Goal: Transaction & Acquisition: Purchase product/service

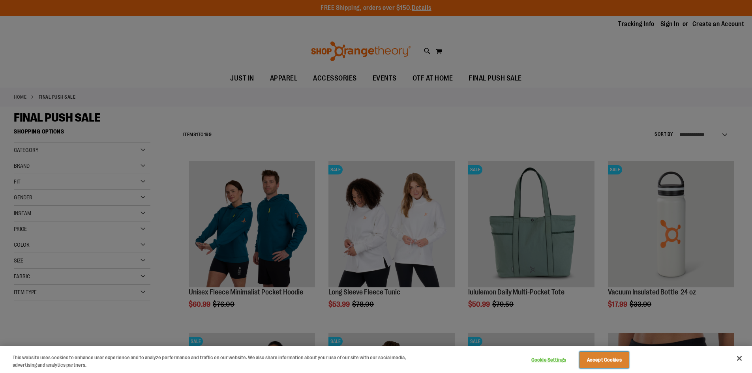
click at [614, 355] on button "Accept Cookies" at bounding box center [603, 360] width 49 height 17
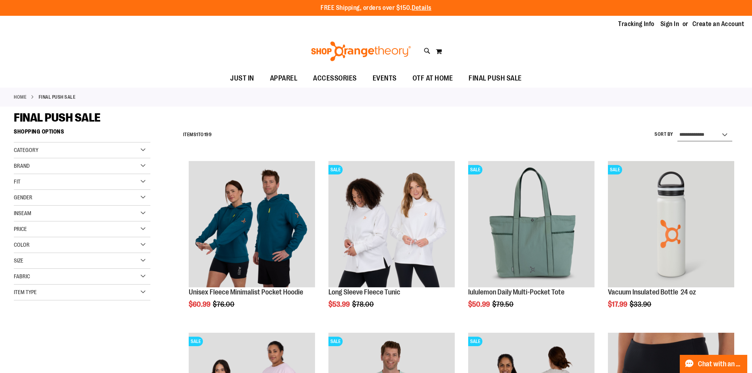
click at [699, 137] on select "**********" at bounding box center [704, 135] width 55 height 13
select select "*********"
click at [677, 129] on select "**********" at bounding box center [704, 135] width 55 height 13
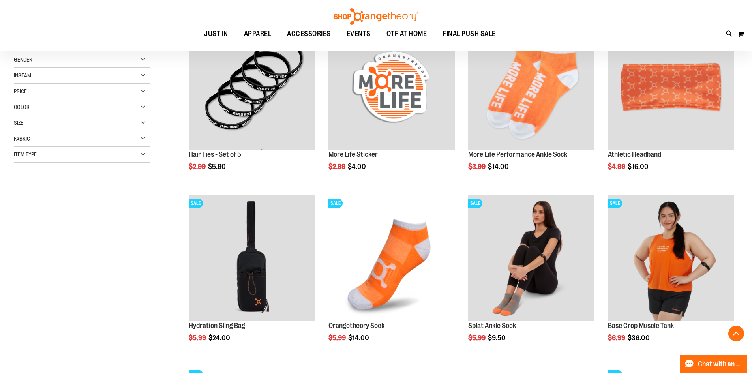
scroll to position [153, 0]
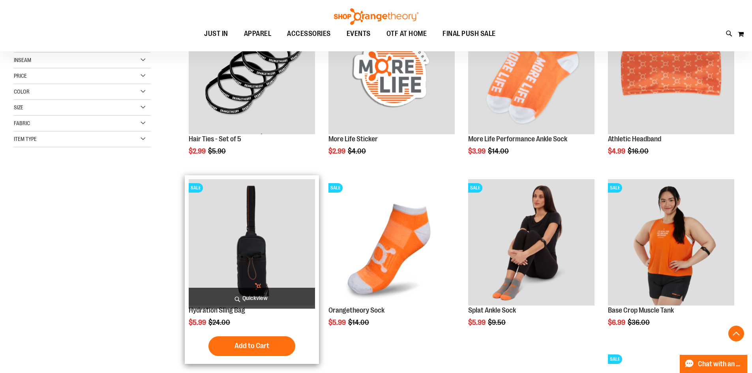
click at [274, 244] on img "product" at bounding box center [252, 242] width 126 height 126
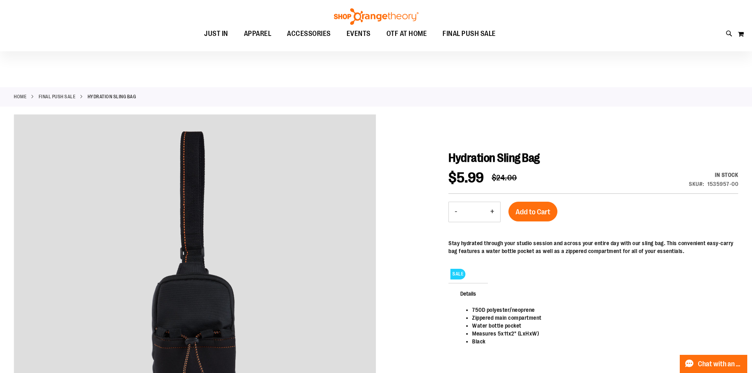
scroll to position [84, 0]
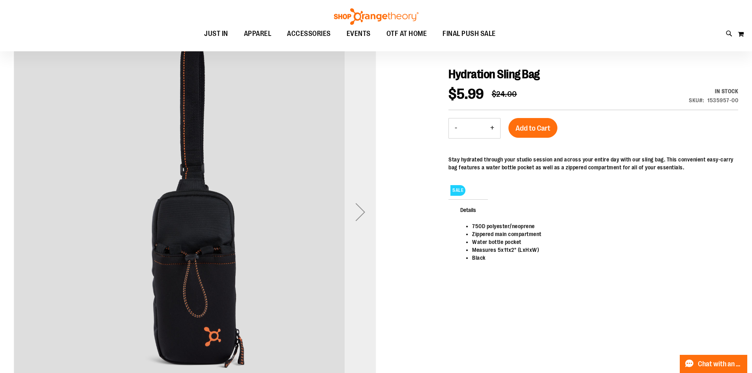
click at [360, 217] on div "Next" at bounding box center [361, 212] width 32 height 32
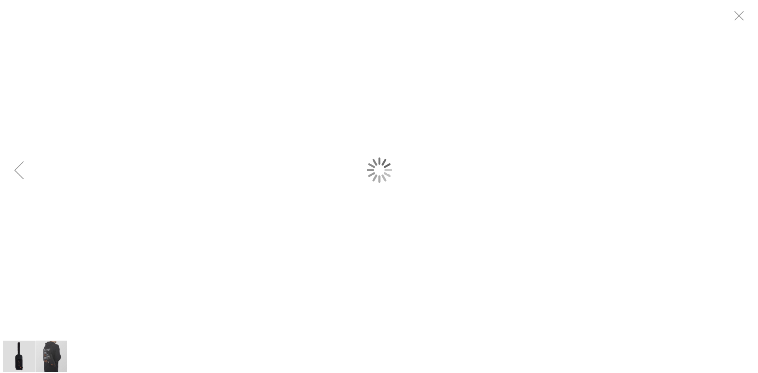
scroll to position [0, 0]
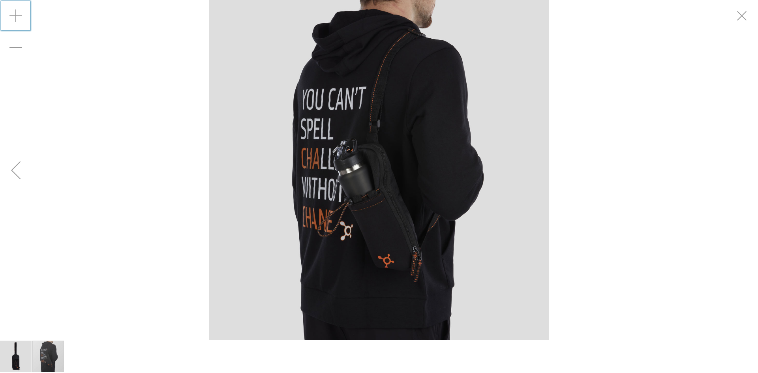
click at [17, 21] on div "Zoom in" at bounding box center [16, 16] width 32 height 32
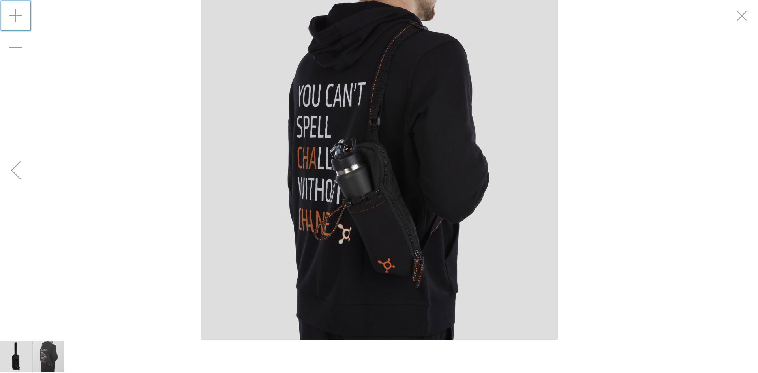
click at [15, 23] on div "Zoom in" at bounding box center [16, 16] width 32 height 32
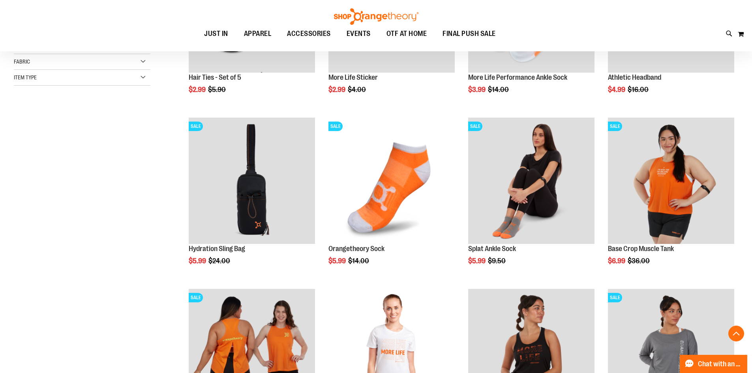
scroll to position [215, 0]
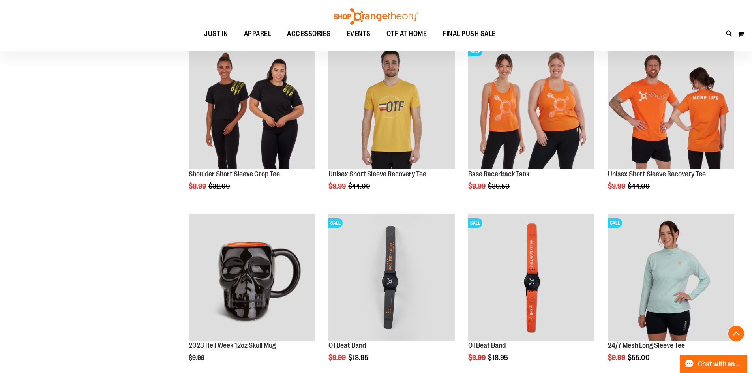
scroll to position [629, 0]
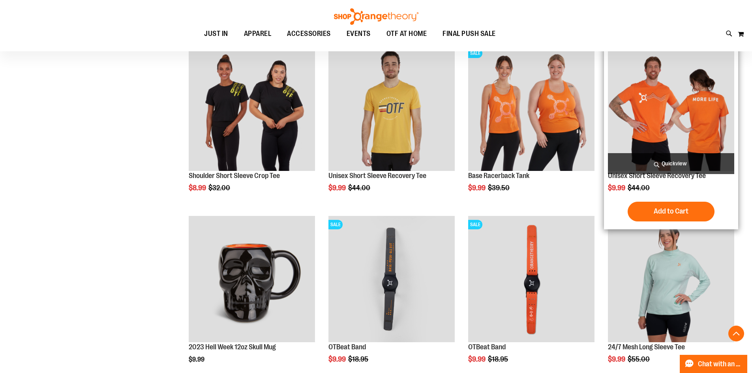
click at [650, 113] on img "product" at bounding box center [671, 108] width 126 height 126
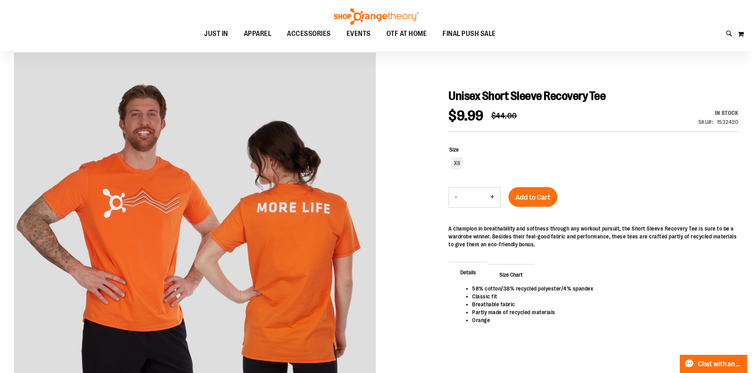
scroll to position [93, 0]
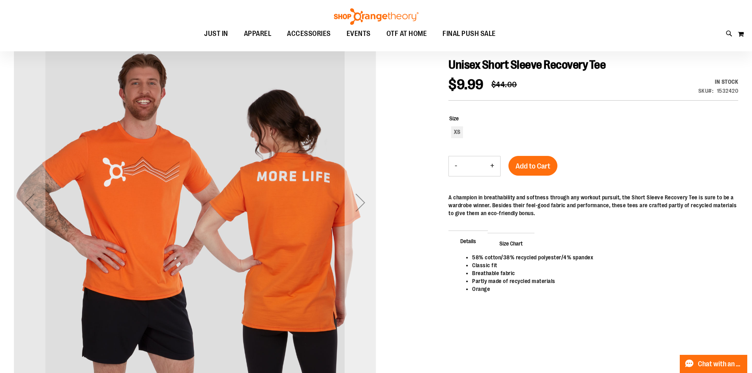
click at [364, 206] on div "Next" at bounding box center [361, 203] width 32 height 32
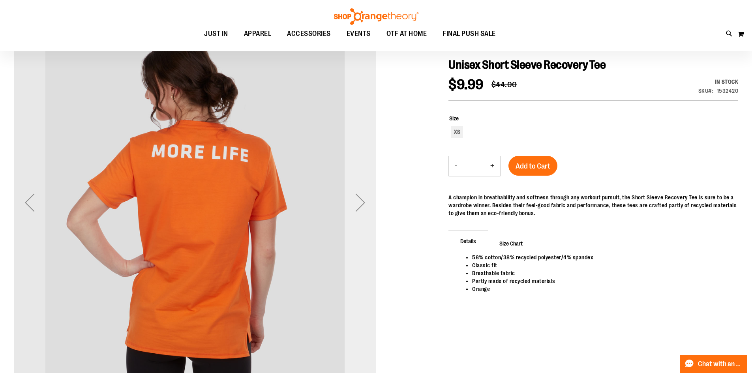
click at [364, 206] on div "Next" at bounding box center [361, 203] width 32 height 32
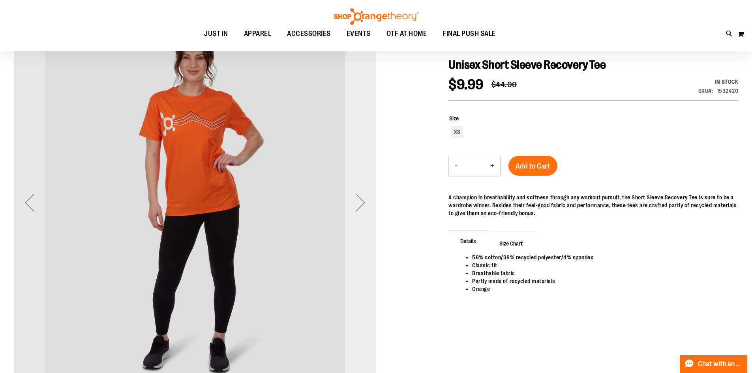
click at [364, 206] on div "Next" at bounding box center [361, 203] width 32 height 32
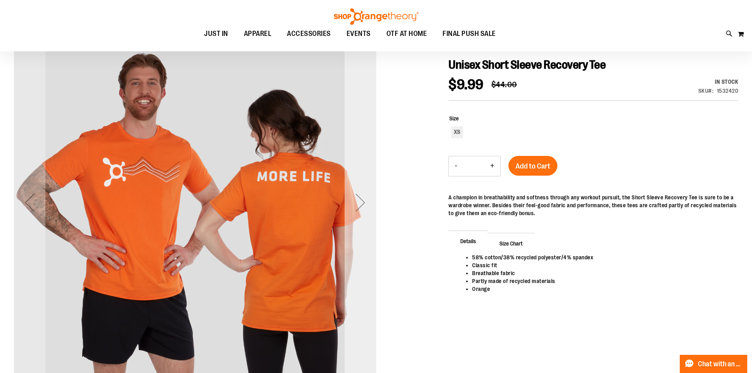
click at [364, 206] on div "Next" at bounding box center [361, 203] width 32 height 32
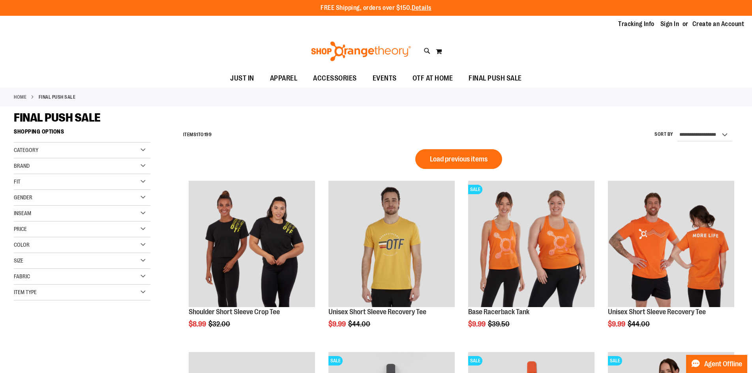
scroll to position [478, 0]
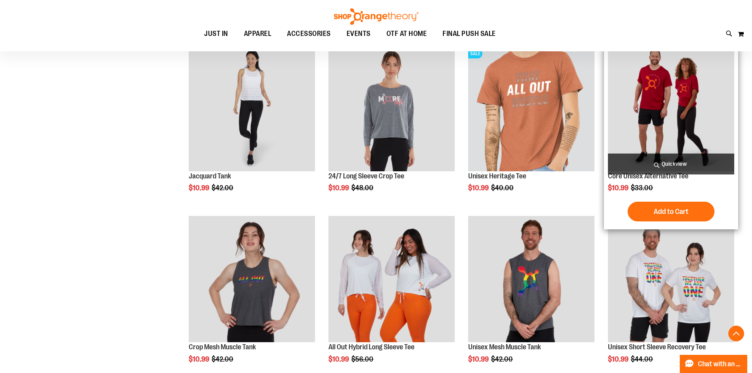
click at [692, 103] on img "product" at bounding box center [671, 108] width 126 height 126
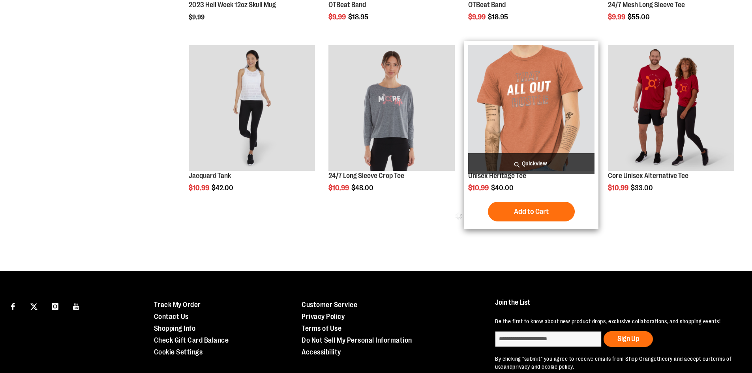
scroll to position [459, 0]
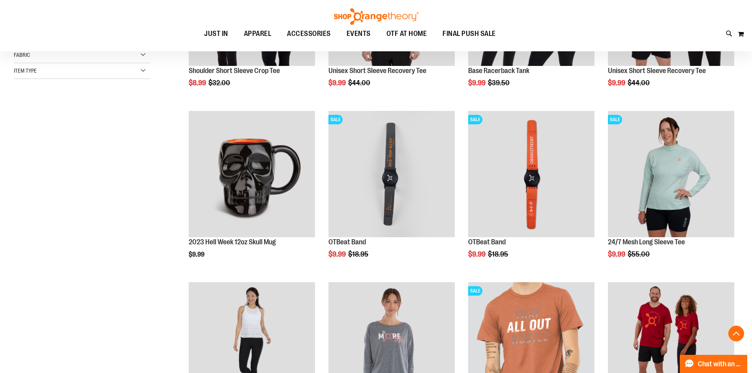
scroll to position [219, 0]
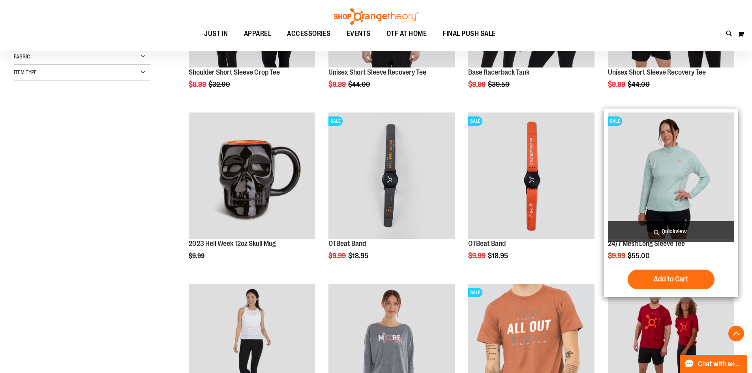
click at [670, 170] on img "product" at bounding box center [671, 175] width 126 height 126
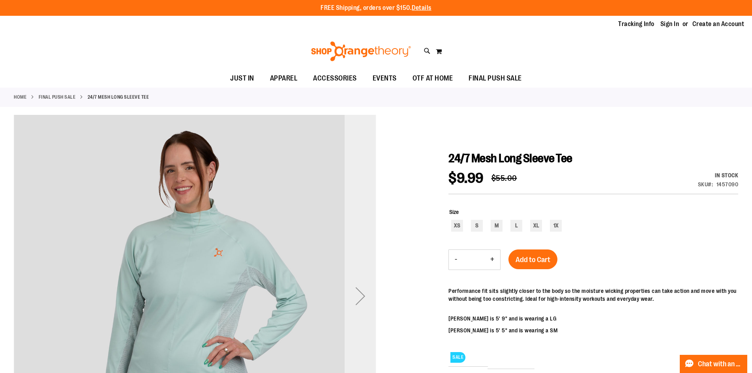
click at [356, 294] on div "Next" at bounding box center [361, 296] width 32 height 32
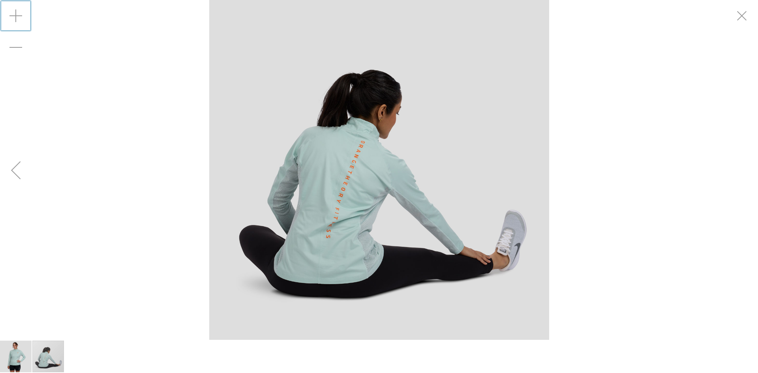
click at [17, 23] on div "Zoom in" at bounding box center [16, 16] width 32 height 32
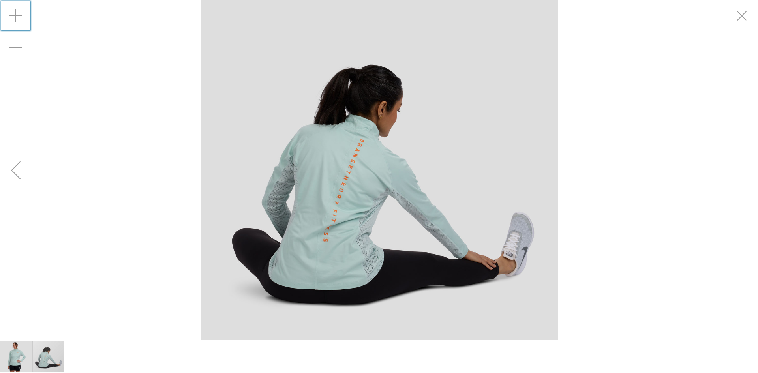
click at [15, 22] on div "Zoom in" at bounding box center [16, 16] width 32 height 32
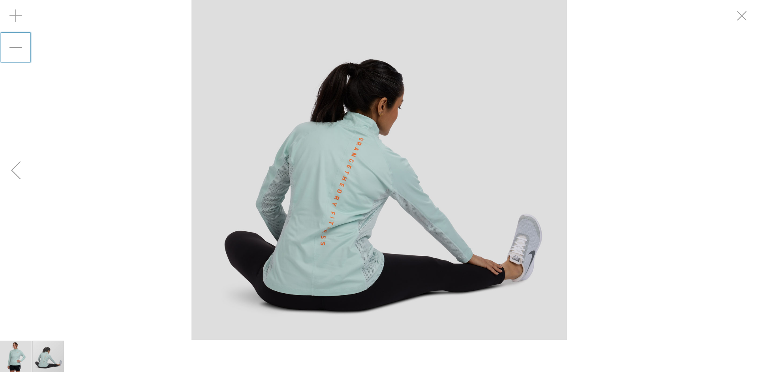
click at [16, 51] on div "Zoom out" at bounding box center [16, 48] width 32 height 32
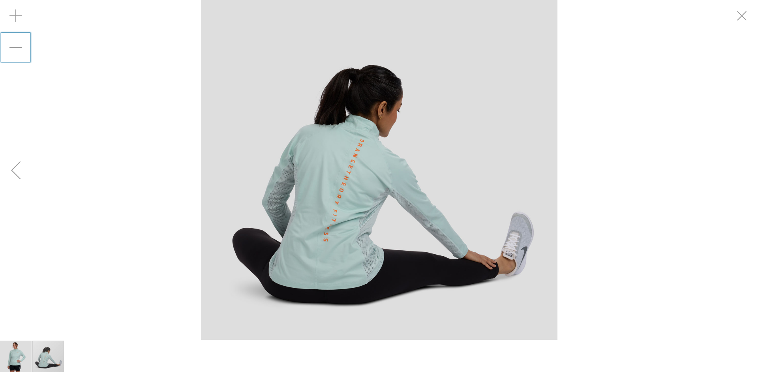
click at [16, 51] on div "Zoom out" at bounding box center [16, 48] width 32 height 32
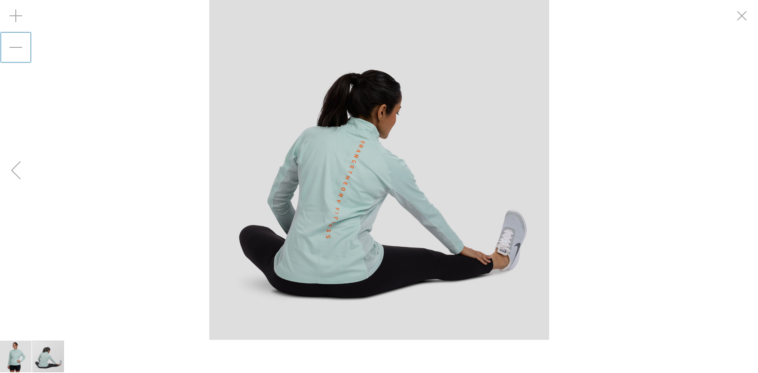
click at [16, 51] on div "Zoom out" at bounding box center [16, 48] width 32 height 32
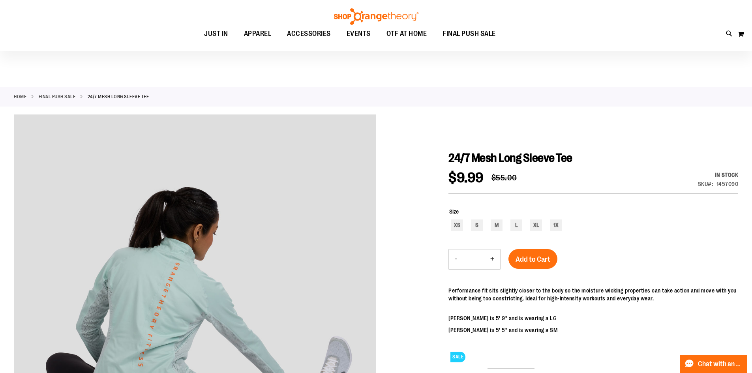
scroll to position [75, 0]
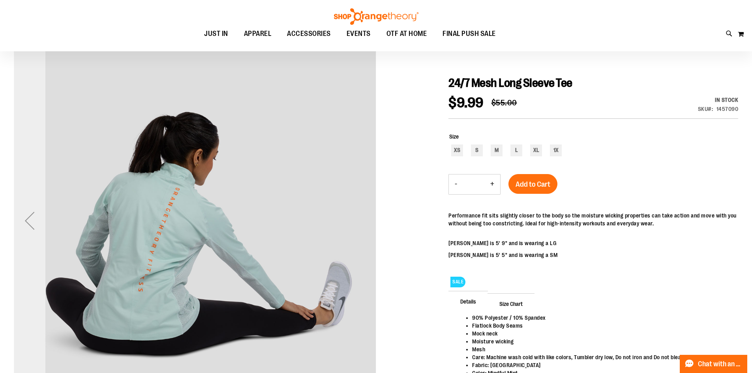
click at [34, 218] on div "Previous" at bounding box center [30, 221] width 32 height 32
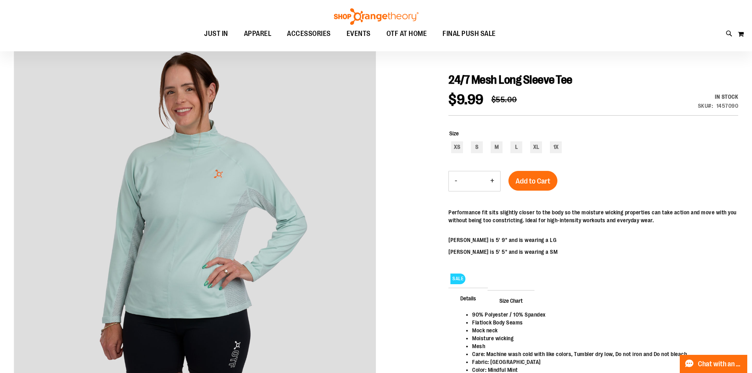
scroll to position [81, 0]
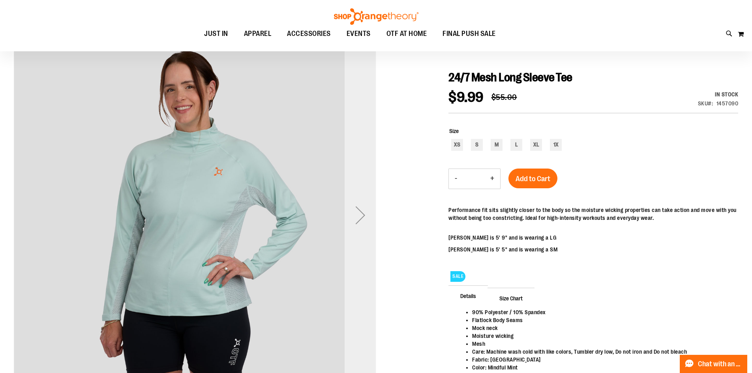
click at [360, 215] on div "Next" at bounding box center [361, 215] width 32 height 32
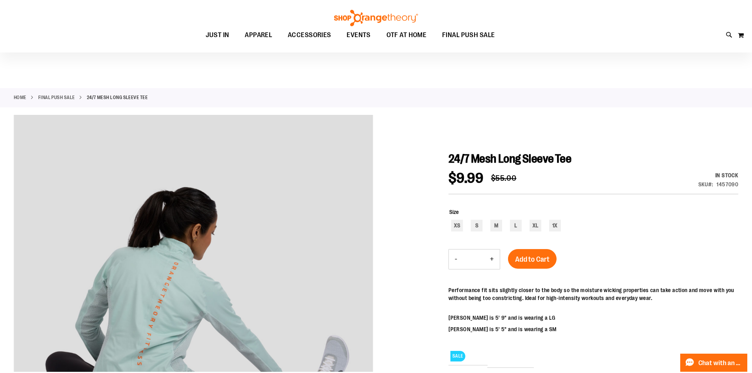
scroll to position [80, 0]
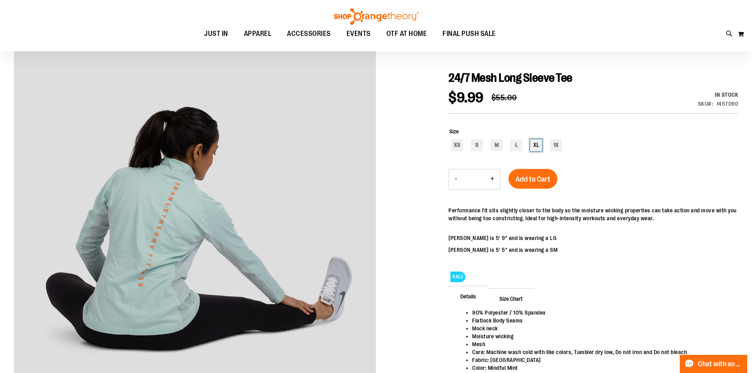
click at [535, 146] on div "XL" at bounding box center [536, 145] width 12 height 12
type input "***"
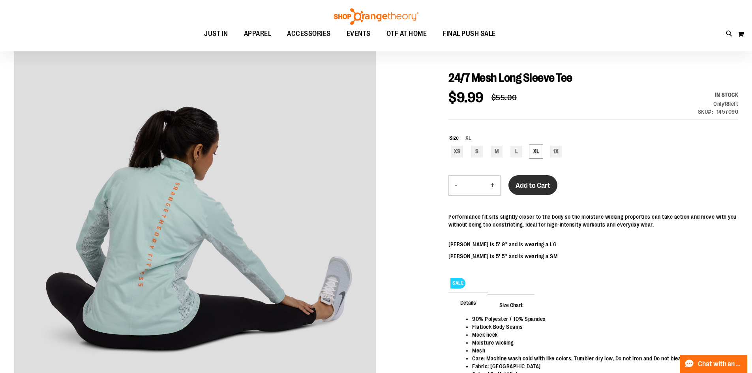
click at [531, 184] on span "Add to Cart" at bounding box center [532, 185] width 35 height 9
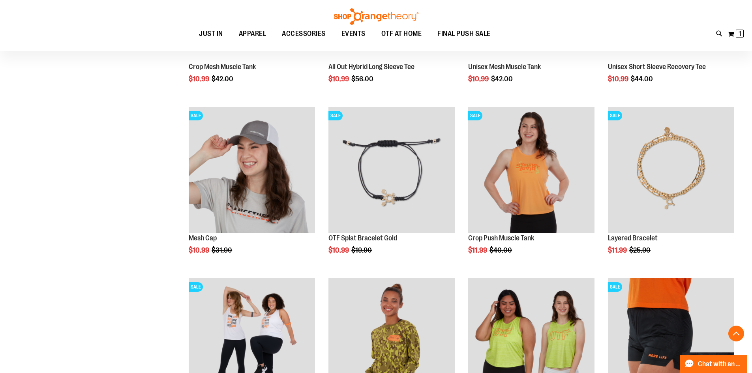
scroll to position [796, 0]
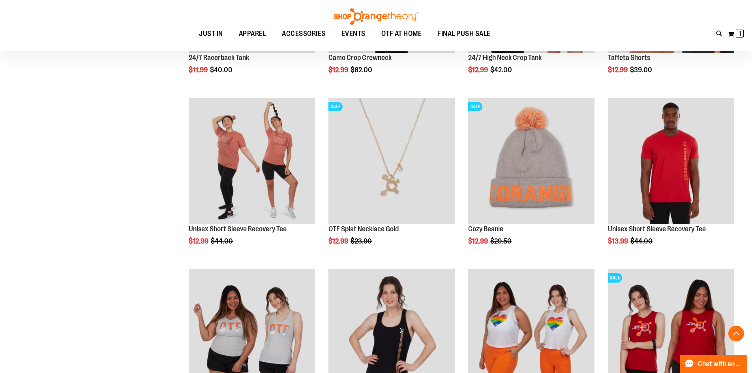
scroll to position [283, 0]
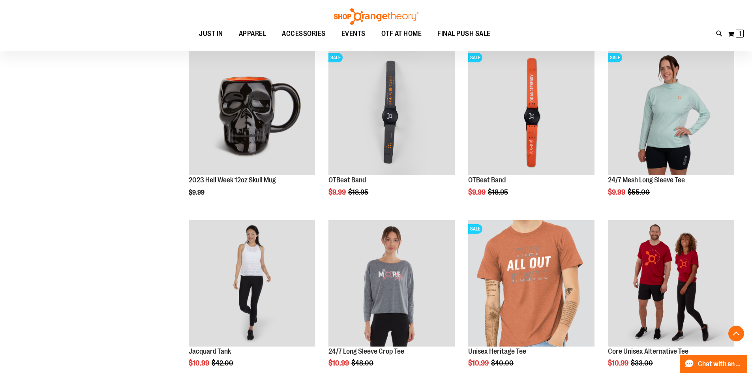
scroll to position [400, 0]
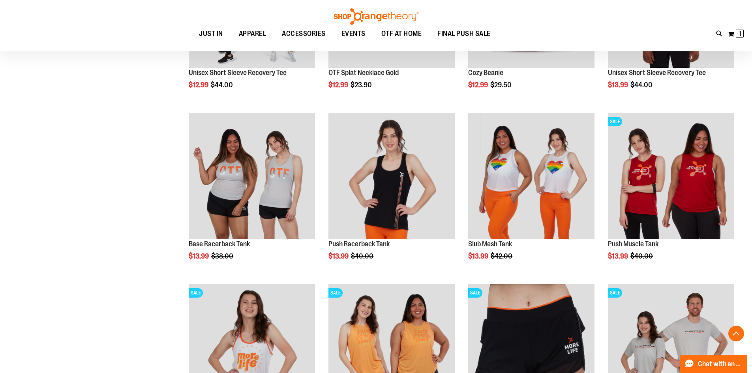
scroll to position [1348, 0]
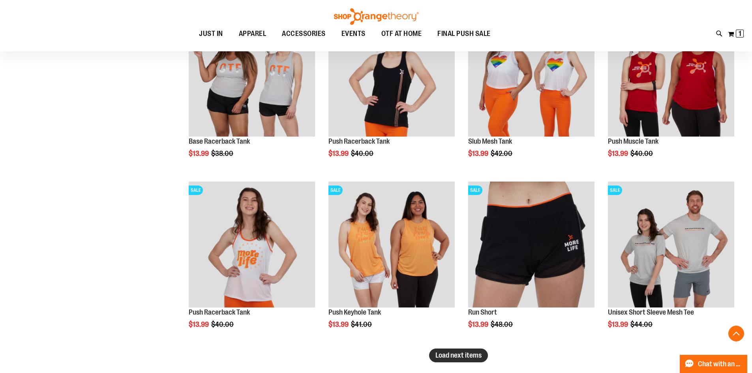
click at [450, 354] on span "Load next items" at bounding box center [458, 355] width 46 height 8
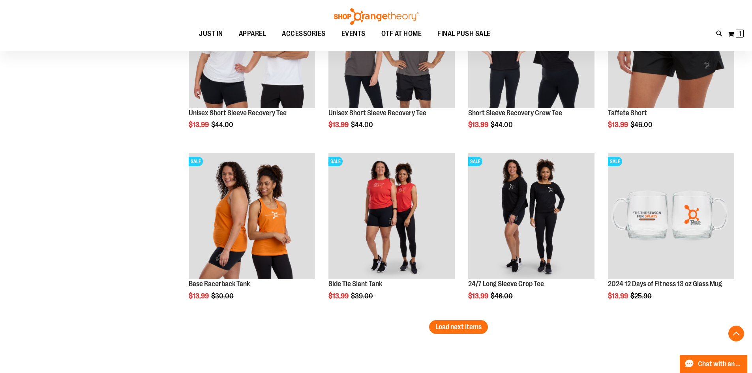
scroll to position [1943, 0]
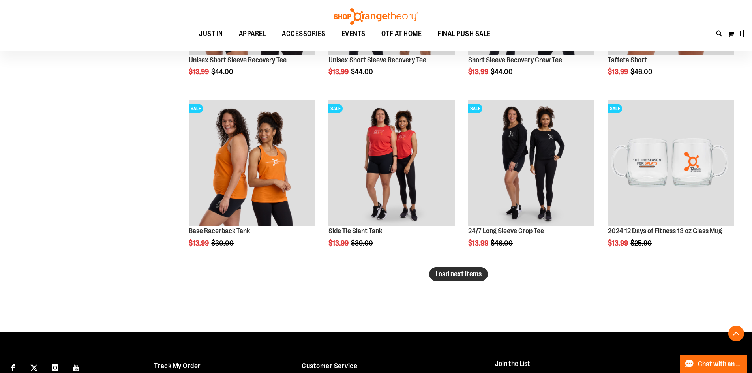
click at [458, 272] on span "Load next items" at bounding box center [458, 274] width 46 height 8
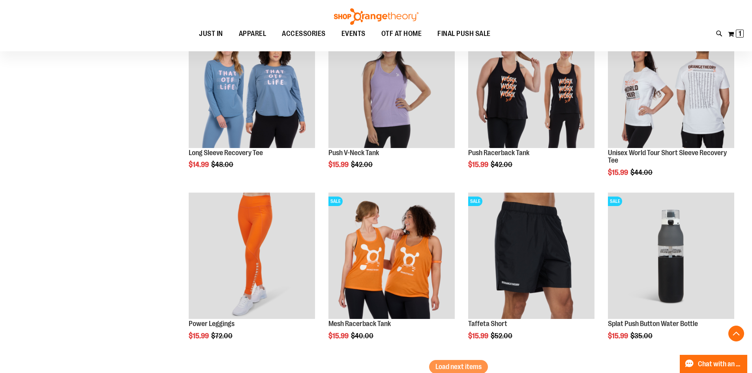
scroll to position [2374, 0]
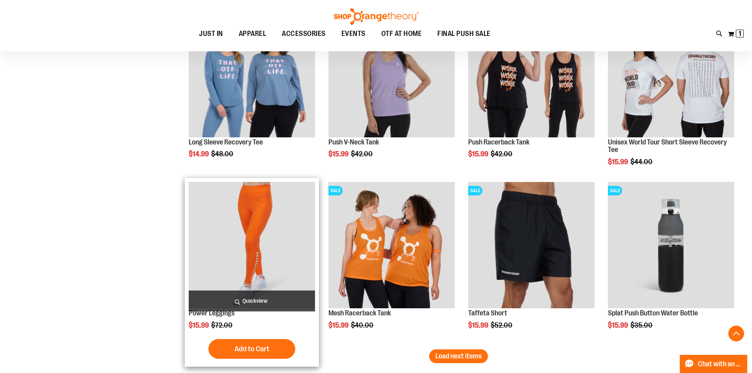
click at [236, 228] on img "product" at bounding box center [252, 245] width 126 height 126
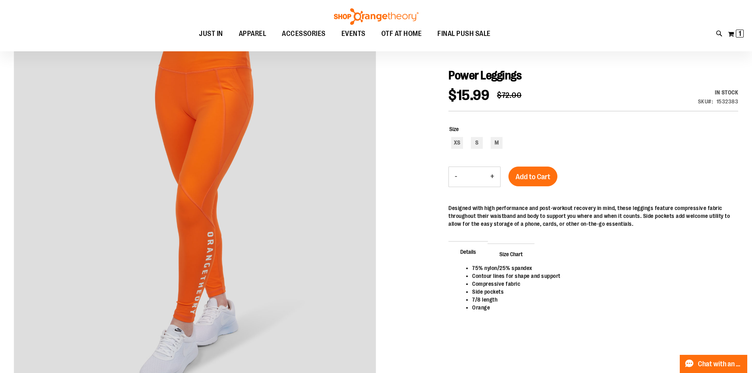
scroll to position [7, 0]
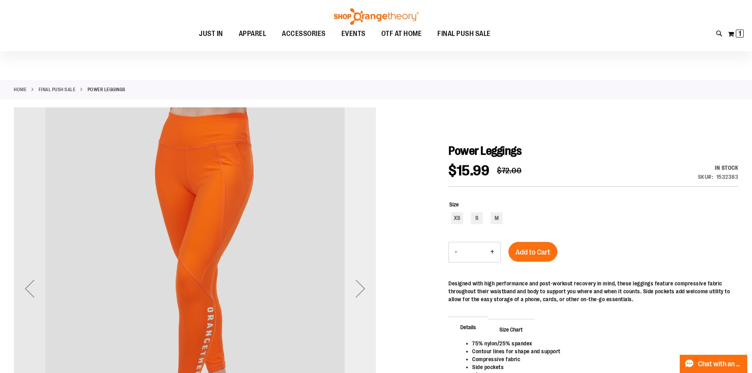
click at [361, 290] on div "Next" at bounding box center [361, 289] width 32 height 32
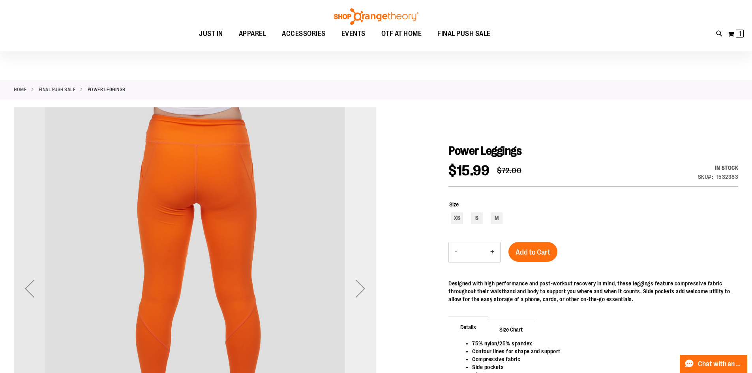
click at [361, 290] on div "Next" at bounding box center [361, 289] width 32 height 32
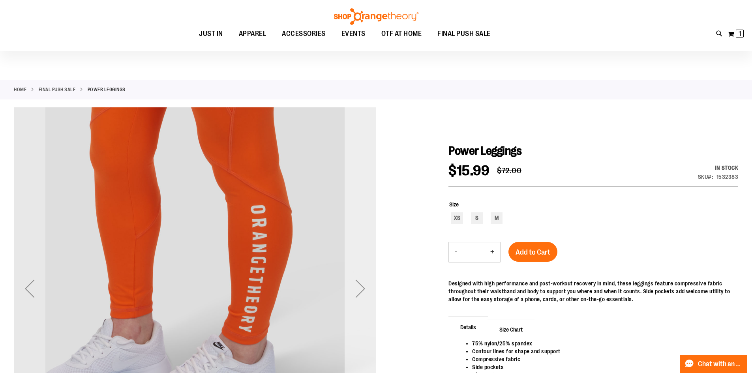
click at [361, 290] on div "Next" at bounding box center [361, 289] width 32 height 32
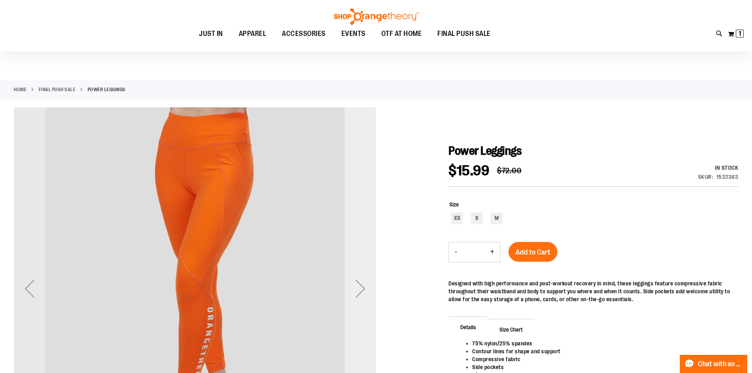
click at [361, 290] on div "Next" at bounding box center [361, 289] width 32 height 32
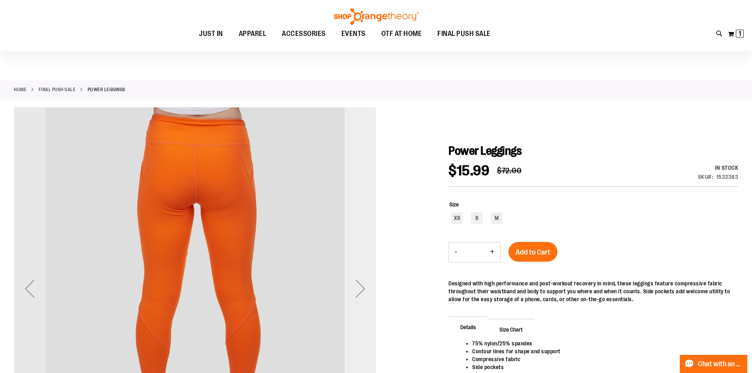
click at [361, 290] on div "Next" at bounding box center [361, 289] width 32 height 32
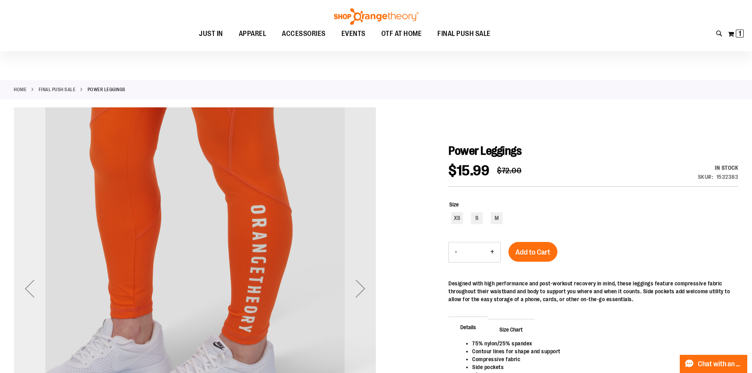
click at [33, 296] on div "Previous" at bounding box center [30, 289] width 32 height 32
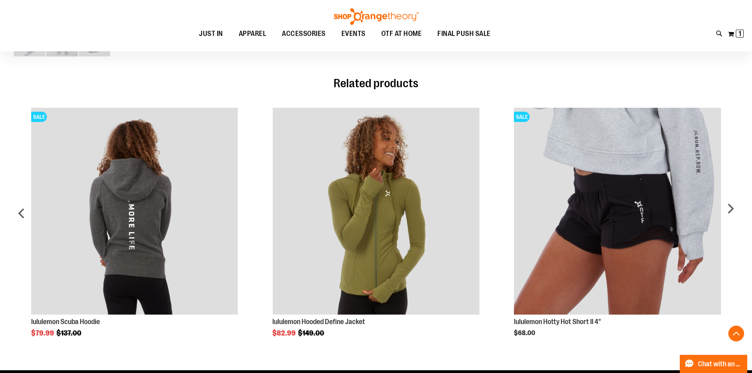
scroll to position [449, 0]
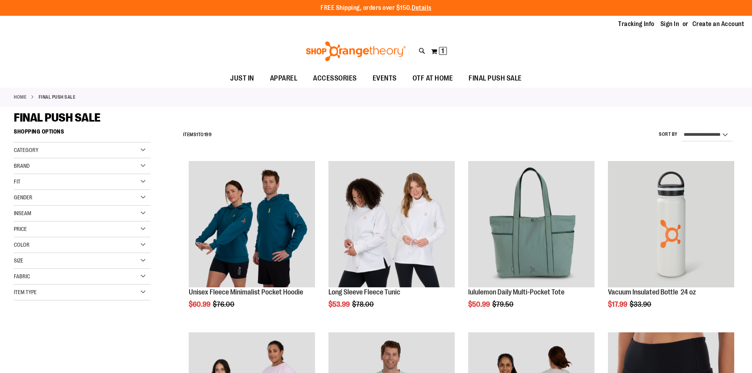
select select "*********"
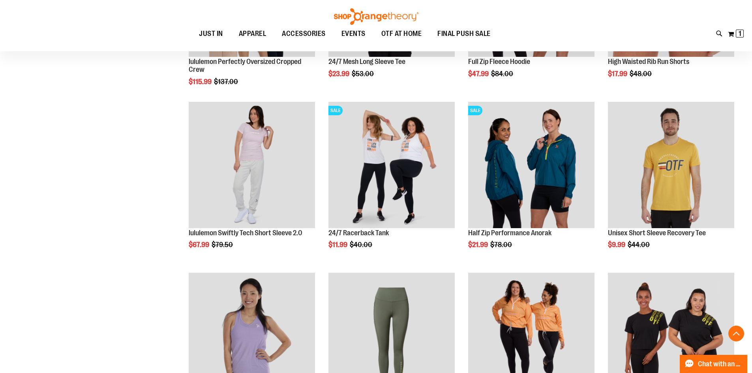
scroll to position [67, 0]
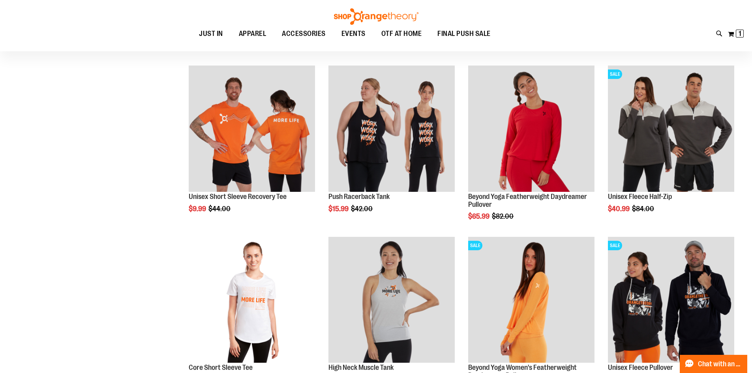
scroll to position [67, 0]
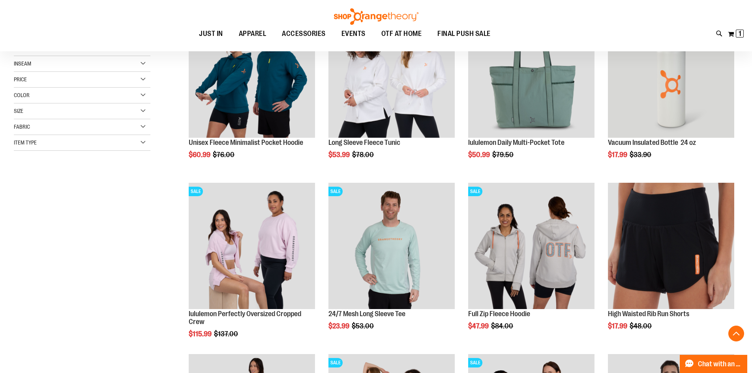
scroll to position [164, 0]
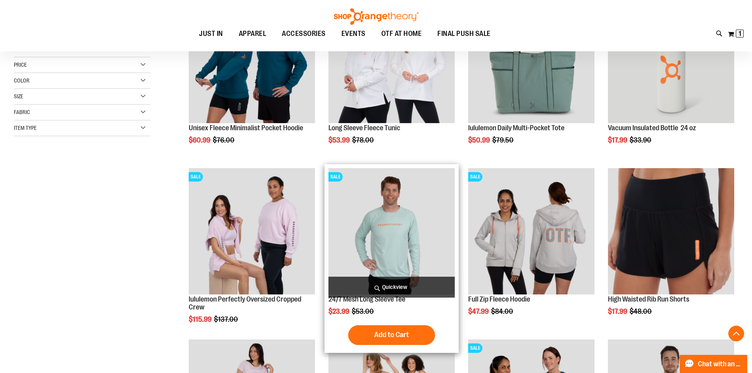
click at [391, 215] on img "product" at bounding box center [391, 231] width 126 height 126
click at [385, 251] on img "product" at bounding box center [391, 231] width 126 height 126
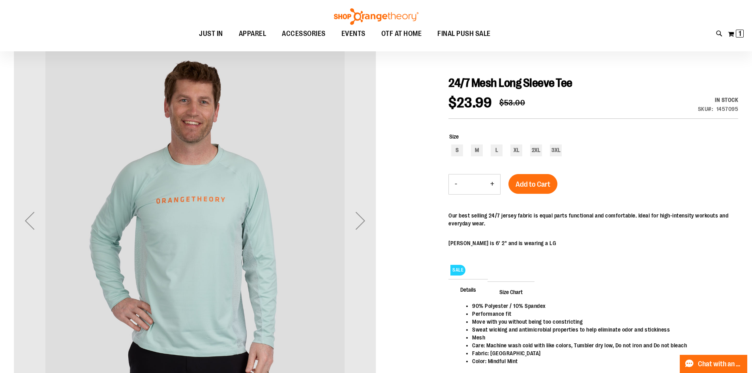
scroll to position [91, 0]
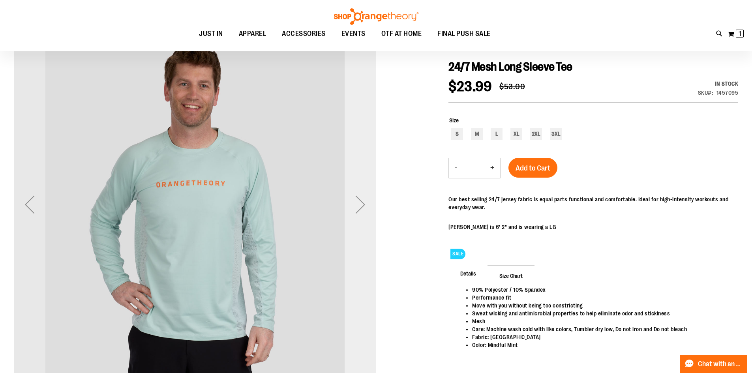
click at [357, 211] on div "Next" at bounding box center [361, 205] width 32 height 32
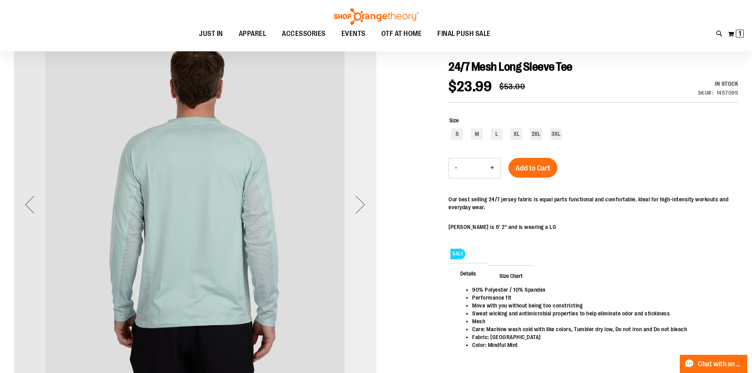
click at [357, 211] on div "Next" at bounding box center [361, 205] width 32 height 32
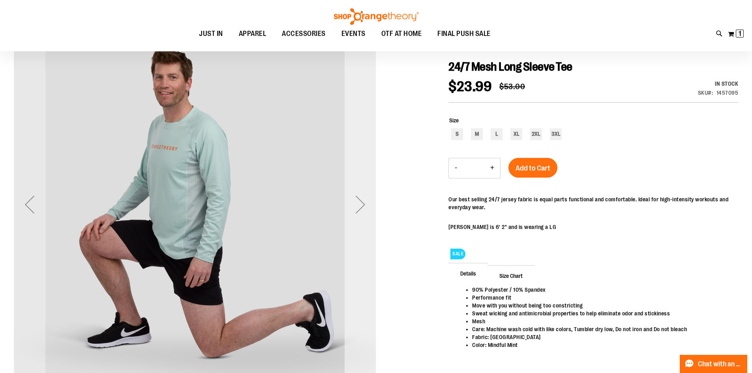
click at [357, 211] on div "Next" at bounding box center [361, 205] width 32 height 32
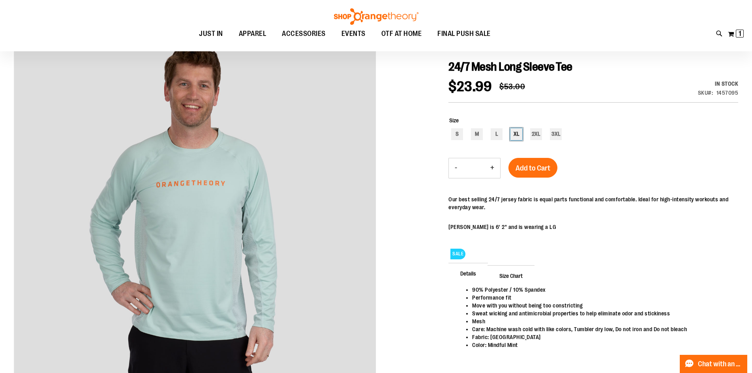
click at [514, 135] on div "XL" at bounding box center [516, 134] width 12 height 12
type input "***"
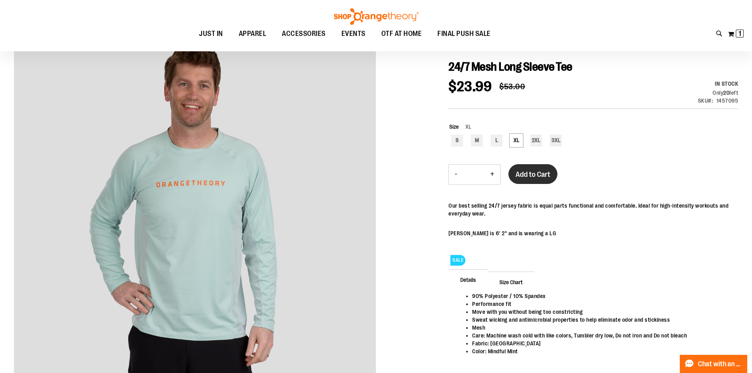
click at [535, 175] on span "Add to Cart" at bounding box center [532, 174] width 35 height 9
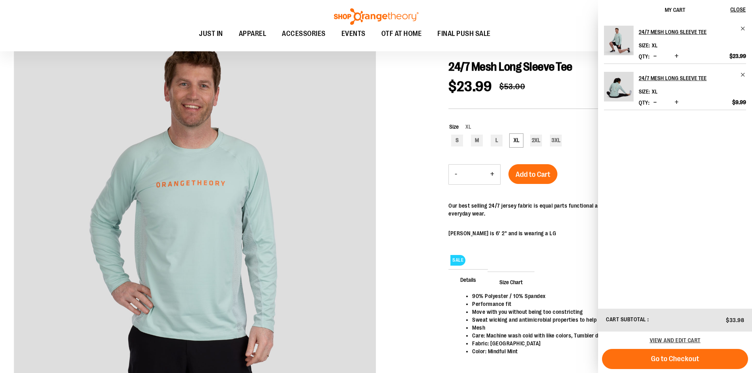
click at [513, 16] on div "Toggle Nav Search Popular Suggestions Advanced Search" at bounding box center [376, 25] width 752 height 51
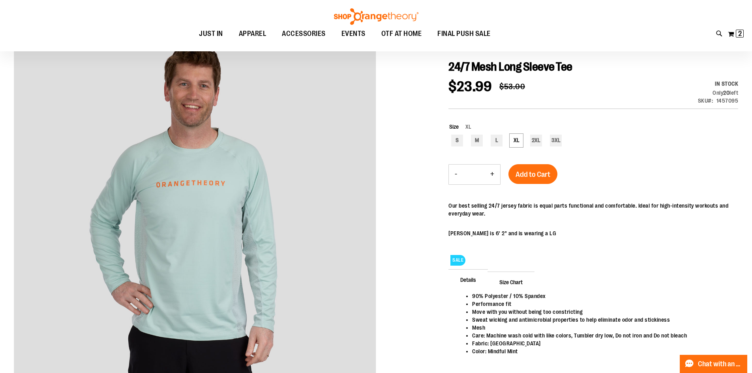
scroll to position [0, 0]
